Goal: Task Accomplishment & Management: Complete application form

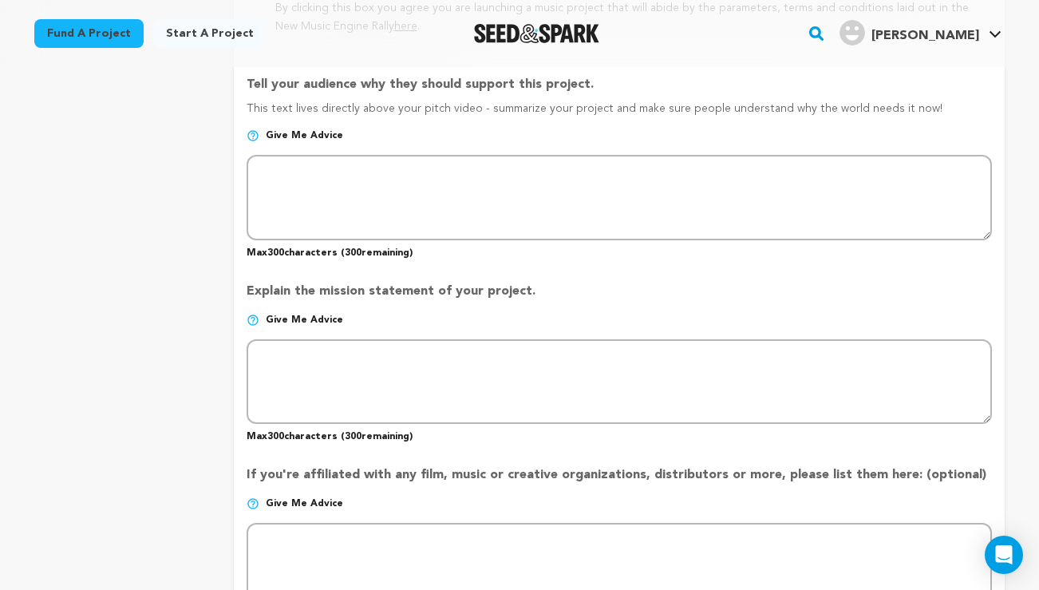
scroll to position [1016, 0]
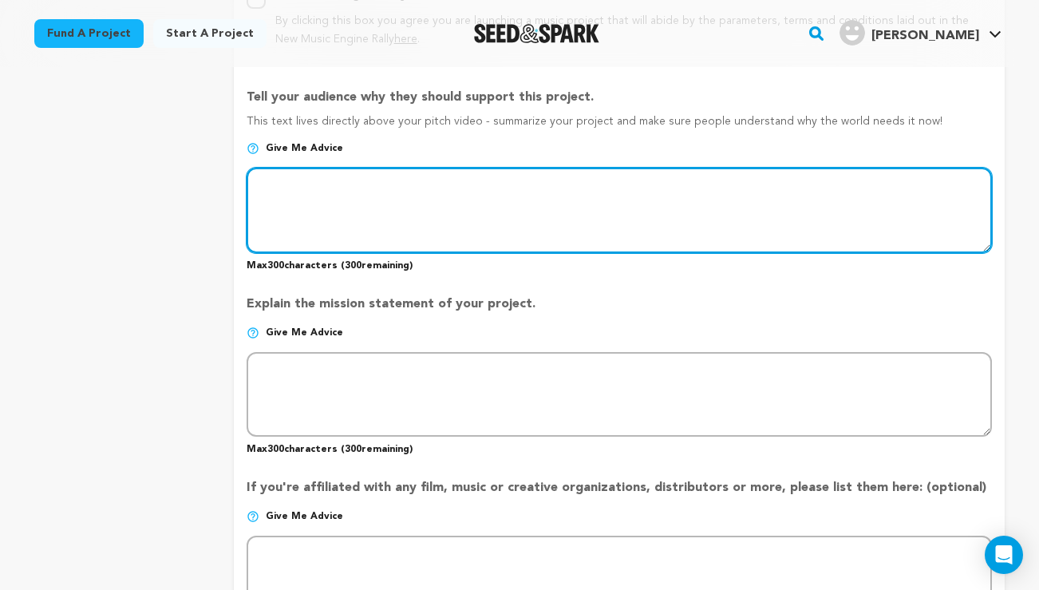
click at [291, 203] on textarea at bounding box center [619, 210] width 745 height 85
paste textarea "In a surreal, dreamlike world, eccentric loners [PERSON_NAME] and [PERSON_NAME]…"
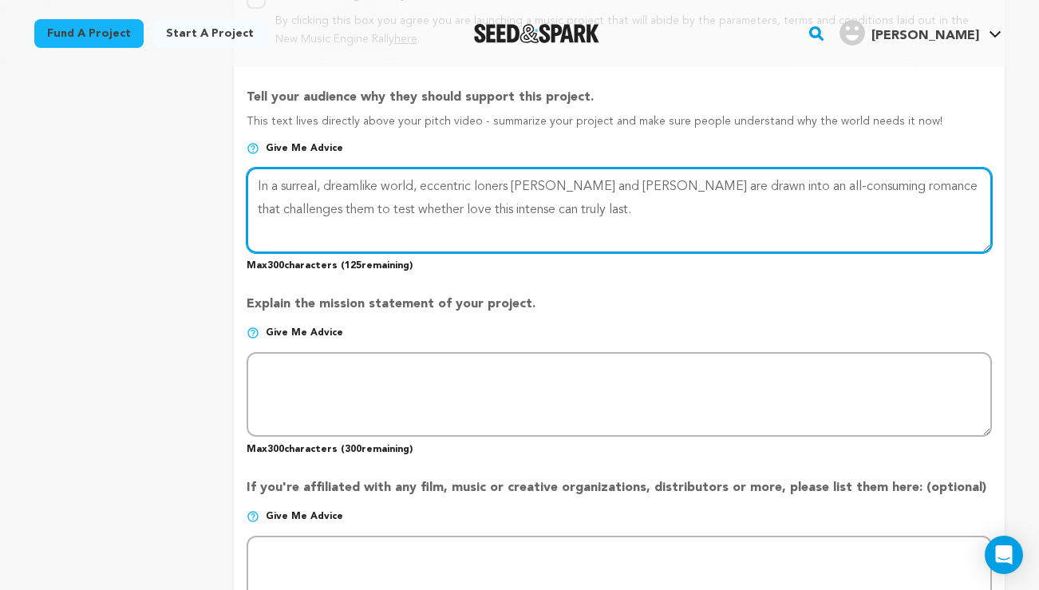
type textarea "In a surreal, dreamlike world, eccentric loners [PERSON_NAME] and [PERSON_NAME]…"
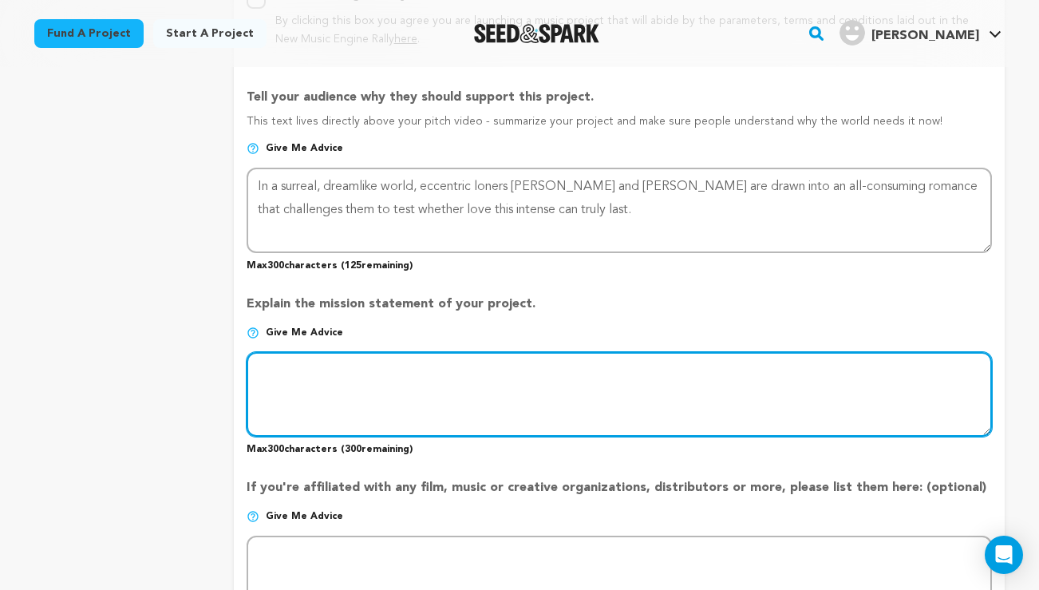
click at [300, 387] on textarea at bounding box center [619, 394] width 745 height 85
paste textarea "Mission statement: [US_STATE] is a film born from my fascination with love’s ov…"
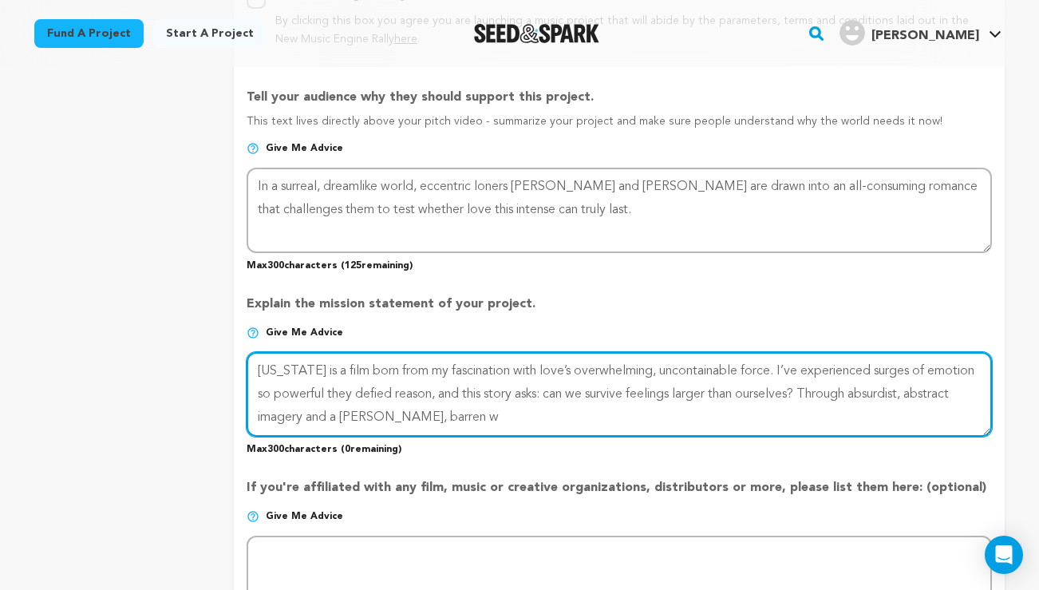
scroll to position [1053, 0]
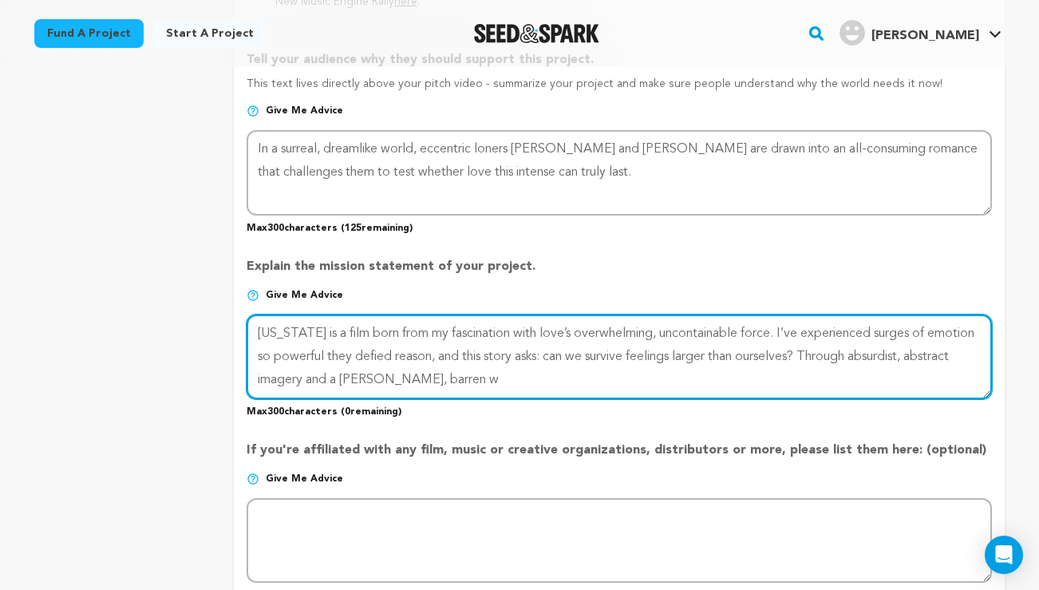
type textarea "Mission statement: [US_STATE] is a film born from my fascination with love’s ov…"
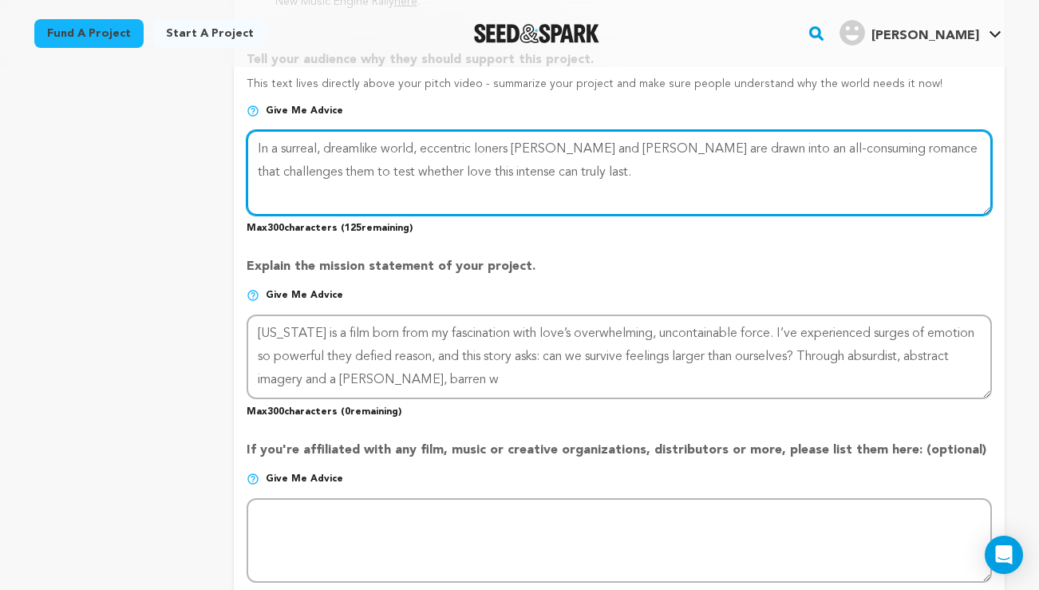
click at [329, 171] on textarea at bounding box center [619, 172] width 745 height 85
paste textarea "n a fractured, dreamlike world, two eccentric loners—[PERSON_NAME] and [PERSON_…"
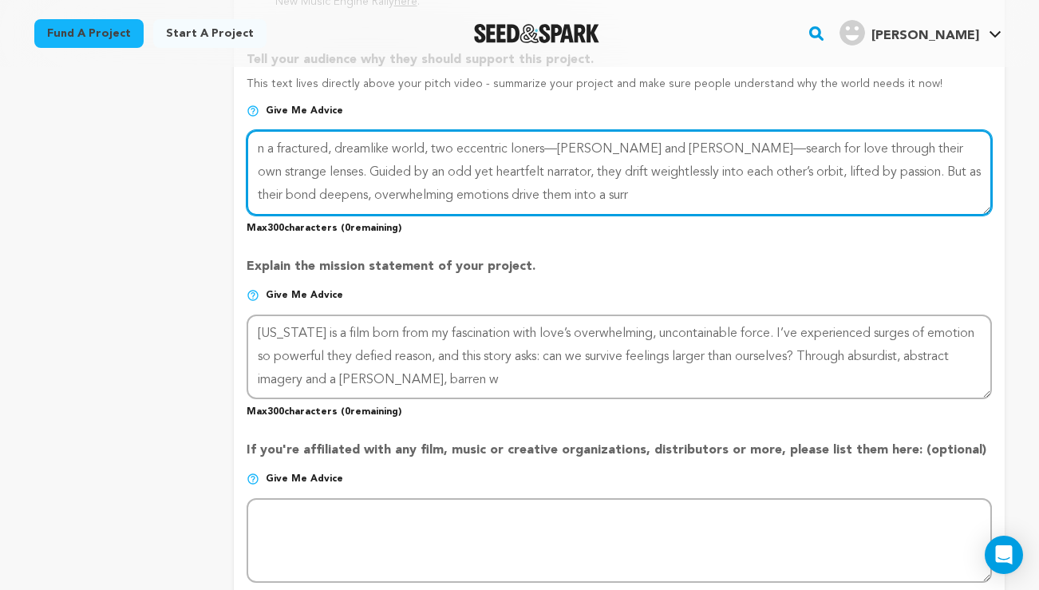
click at [270, 148] on textarea at bounding box center [619, 172] width 745 height 85
paste textarea "In a surreal, barren world, lonely dreamers [PERSON_NAME] and [PERSON_NAME] are…"
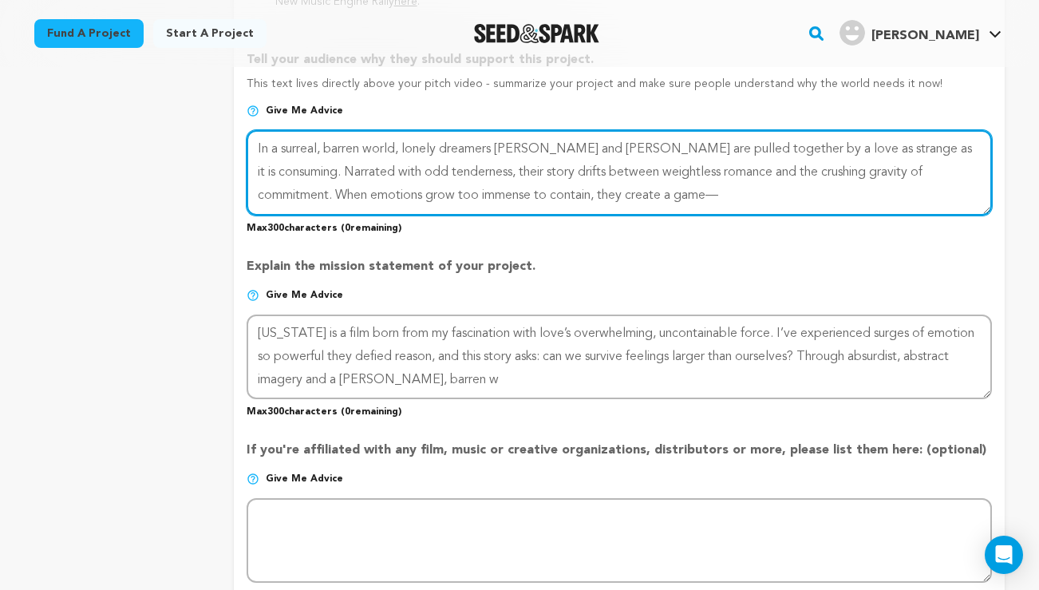
type textarea "In a surreal, barren world, lonely dreamers [PERSON_NAME] and [PERSON_NAME] are…"
